Goal: Task Accomplishment & Management: Use online tool/utility

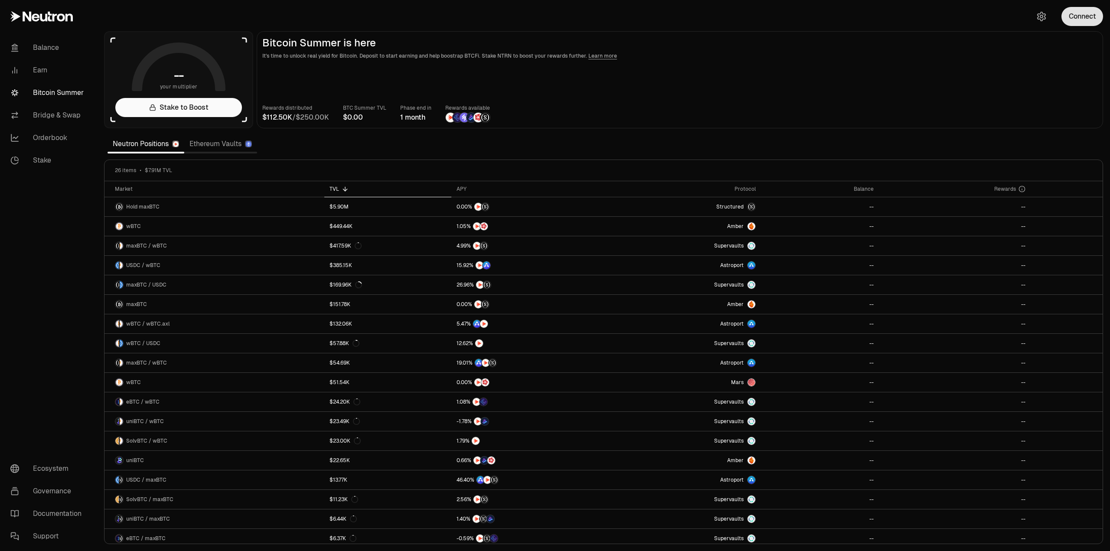
click at [1085, 12] on button "Connect" at bounding box center [1083, 16] width 42 height 19
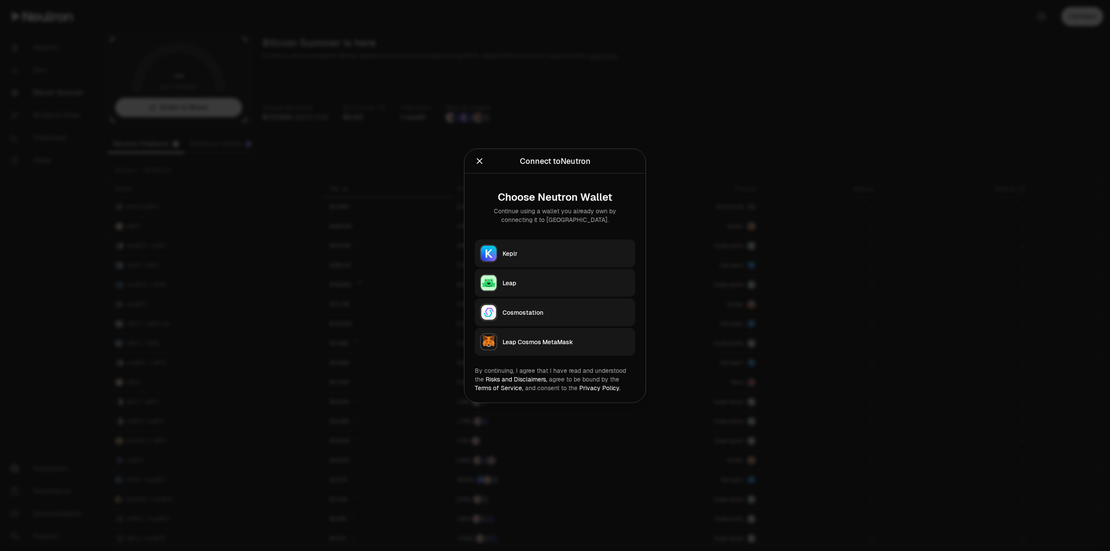
click at [514, 260] on button "Keplr" at bounding box center [555, 253] width 160 height 28
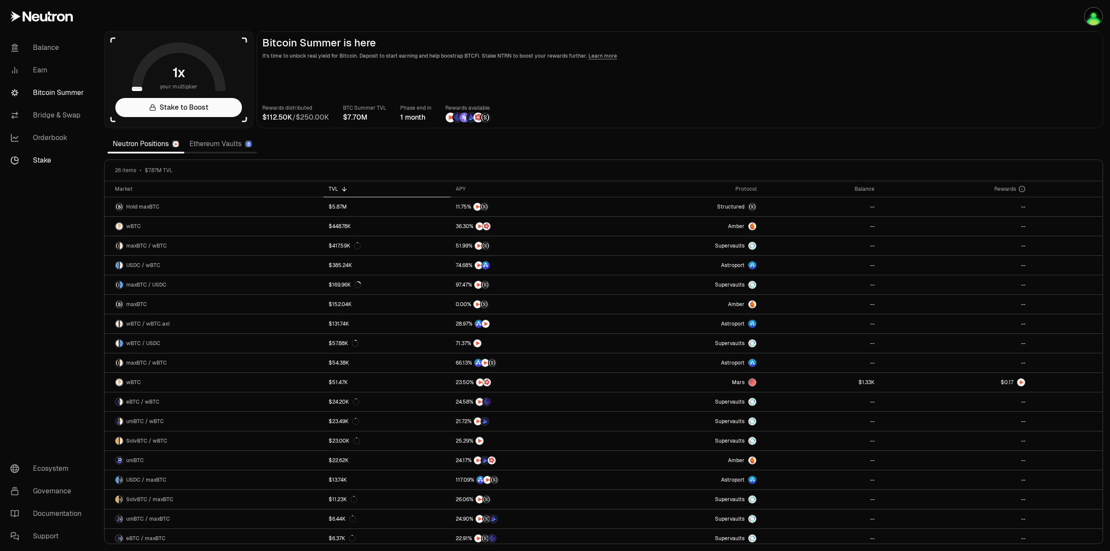
click at [42, 160] on link "Stake" at bounding box center [48, 160] width 90 height 23
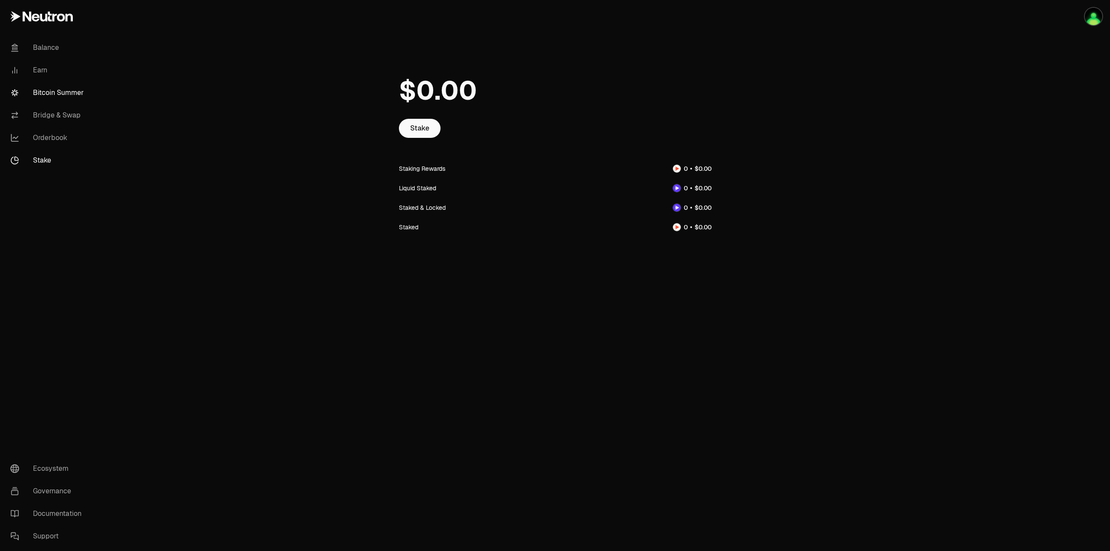
click at [64, 92] on link "Bitcoin Summer" at bounding box center [48, 93] width 90 height 23
